Goal: Task Accomplishment & Management: Use online tool/utility

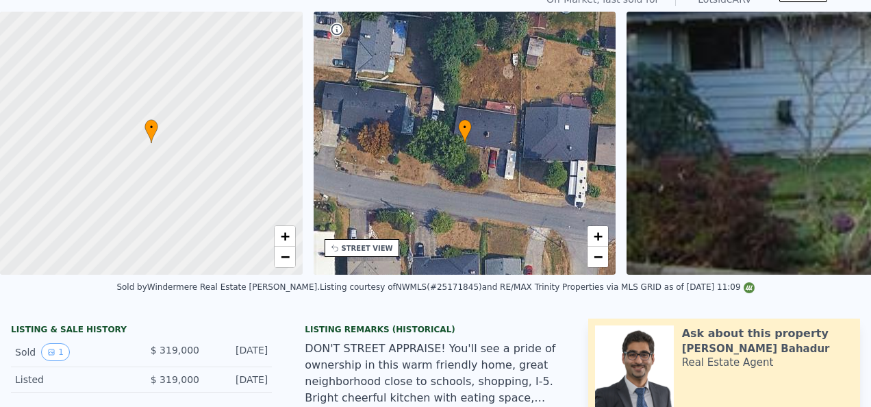
scroll to position [5, 0]
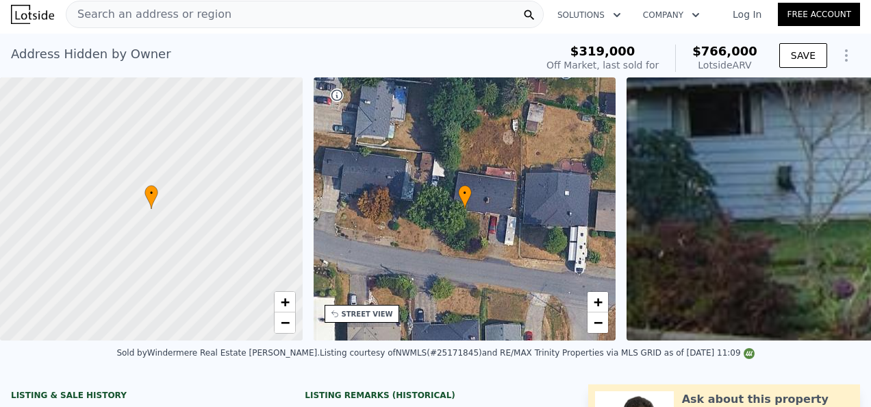
click at [93, 70] on div "Address Hidden by Owner Sold [DATE] for $319k (~ARV $766k )" at bounding box center [270, 58] width 519 height 38
click at [838, 54] on icon "Show Options" at bounding box center [846, 55] width 16 height 16
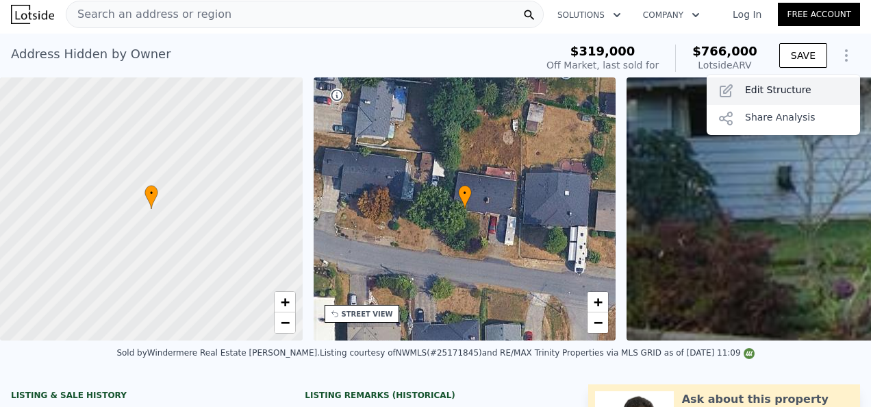
click at [793, 90] on div "Edit Structure" at bounding box center [782, 90] width 153 height 27
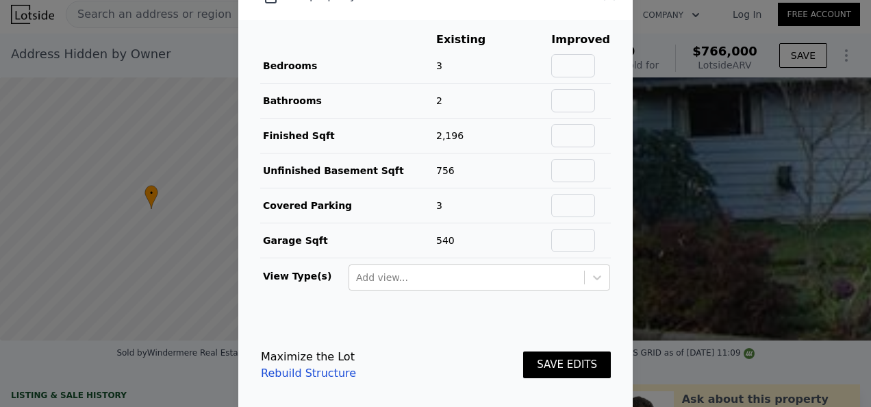
scroll to position [34, 0]
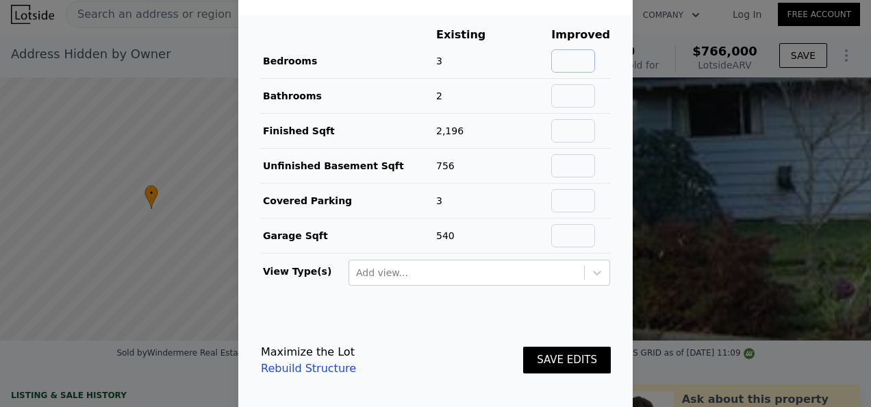
click at [569, 60] on input "text" at bounding box center [573, 60] width 44 height 23
click at [179, 41] on div at bounding box center [435, 203] width 871 height 407
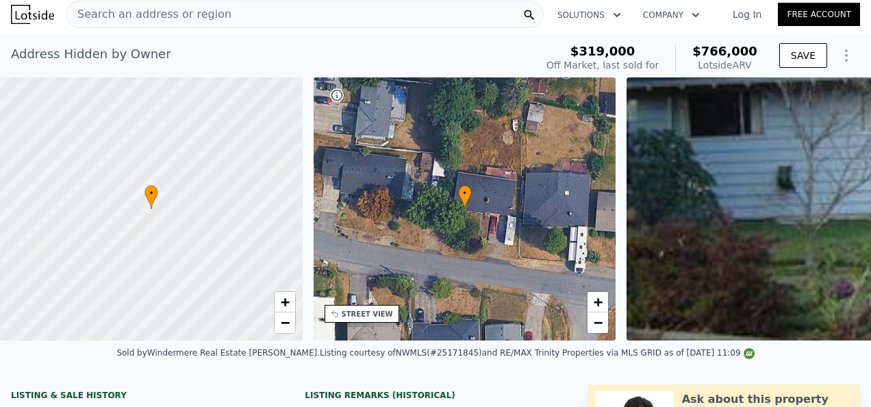
click at [580, 7] on button "Solutions" at bounding box center [589, 15] width 86 height 25
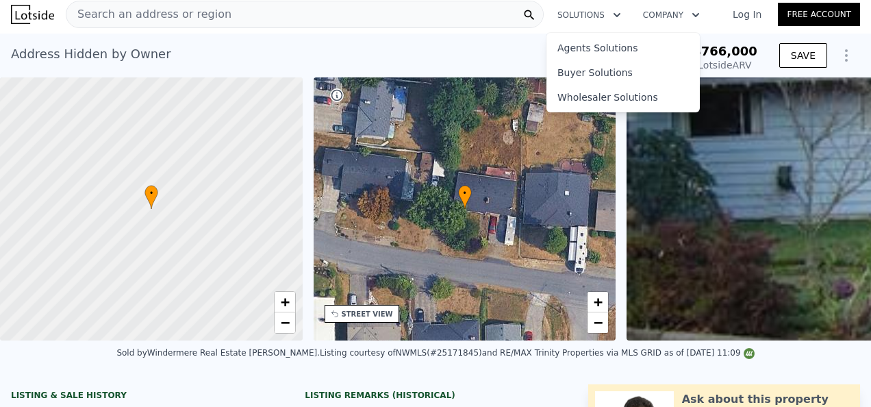
click at [583, 10] on button "Solutions" at bounding box center [589, 15] width 86 height 25
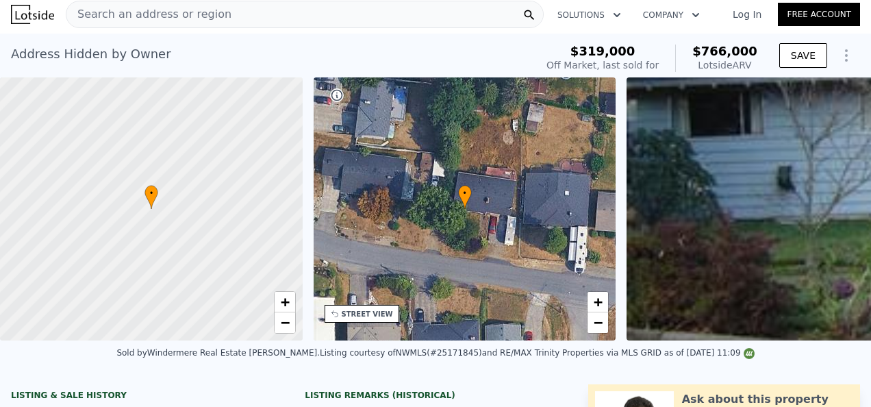
click at [626, 12] on button "Solutions" at bounding box center [589, 15] width 86 height 25
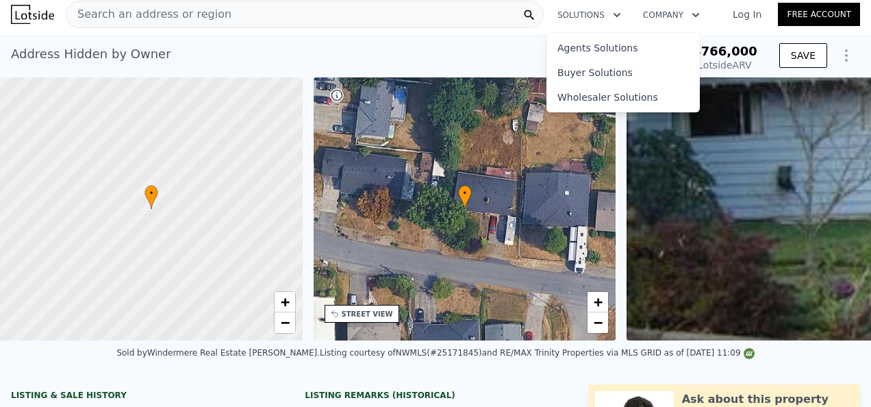
click at [642, 14] on button "Company" at bounding box center [671, 15] width 79 height 25
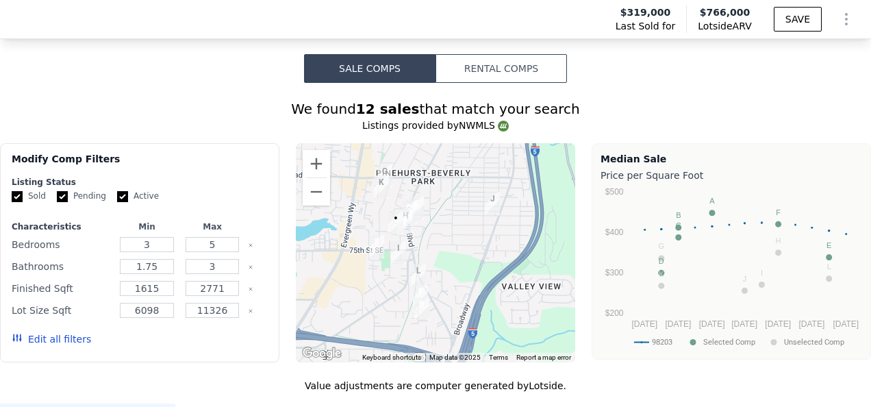
scroll to position [1237, 0]
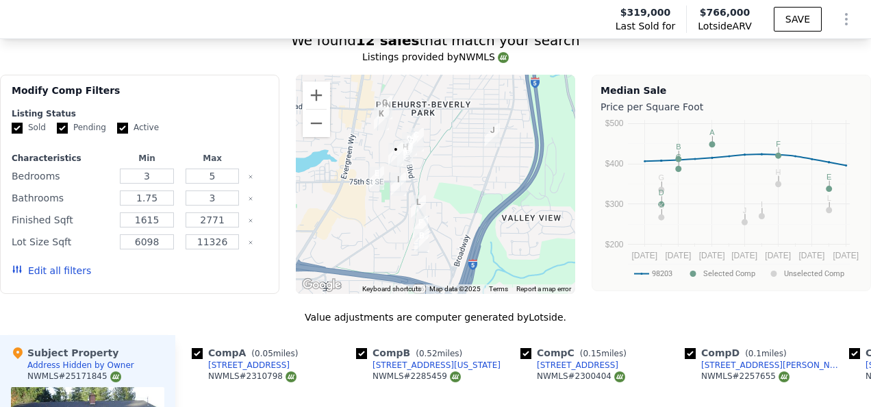
click at [64, 277] on button "Edit all filters" at bounding box center [51, 271] width 79 height 14
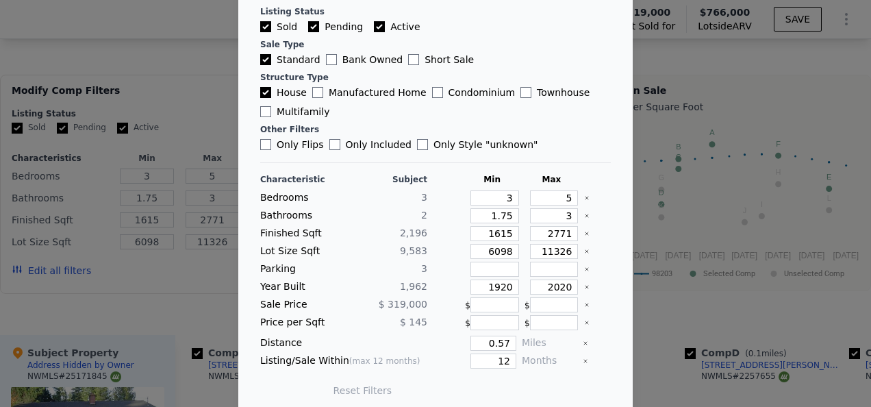
scroll to position [85, 0]
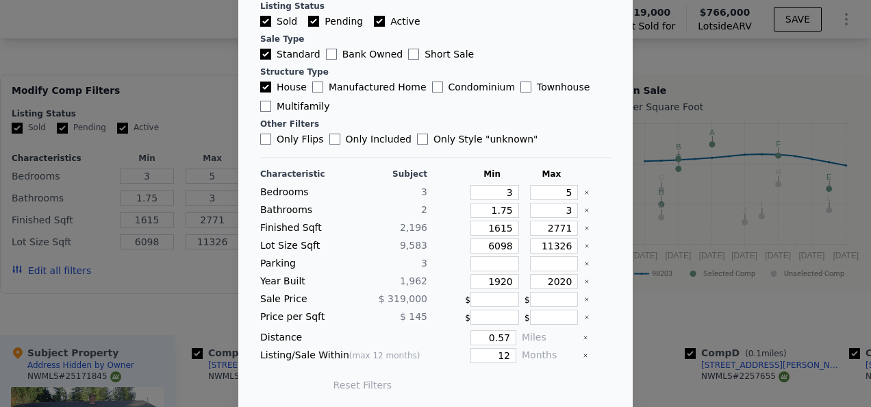
click at [278, 143] on label "Only Flips" at bounding box center [292, 139] width 64 height 14
click at [271, 143] on input "Only Flips" at bounding box center [265, 138] width 11 height 11
checkbox input "true"
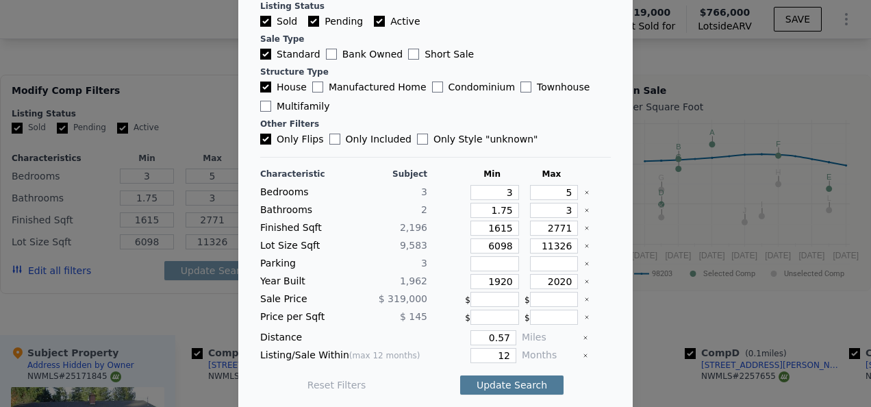
click at [497, 379] on button "Update Search" at bounding box center [511, 384] width 103 height 19
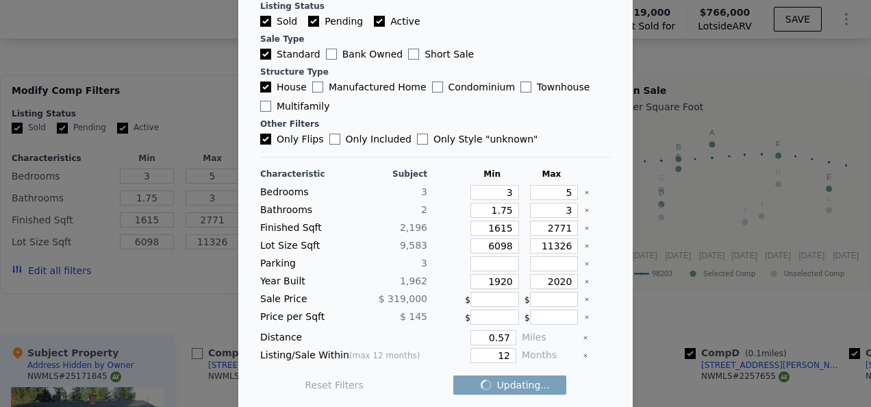
checkbox input "false"
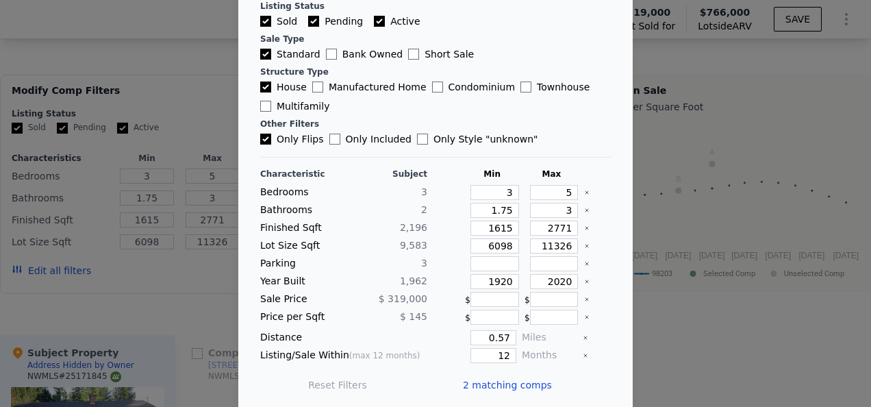
scroll to position [0, 0]
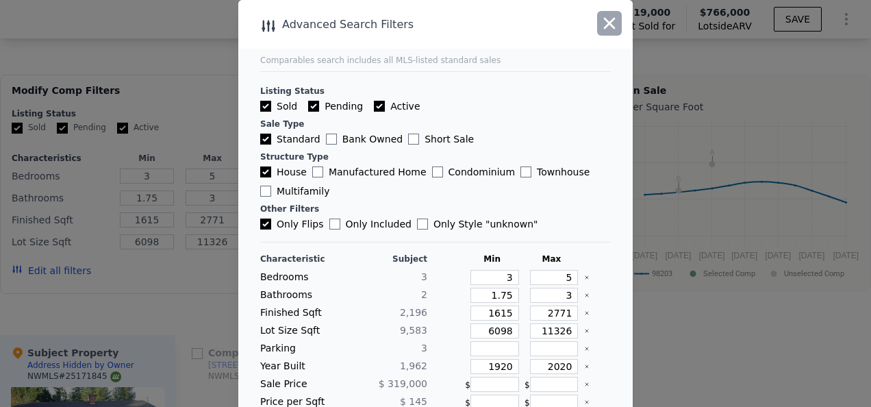
click at [604, 24] on icon "button" at bounding box center [610, 24] width 12 height 12
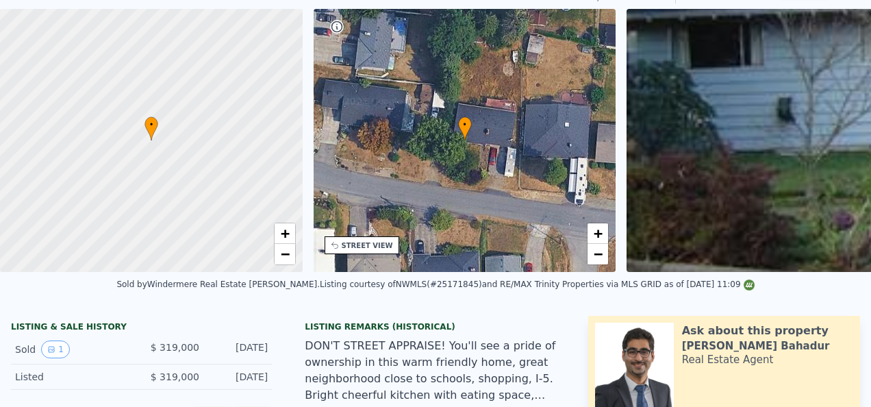
scroll to position [5, 0]
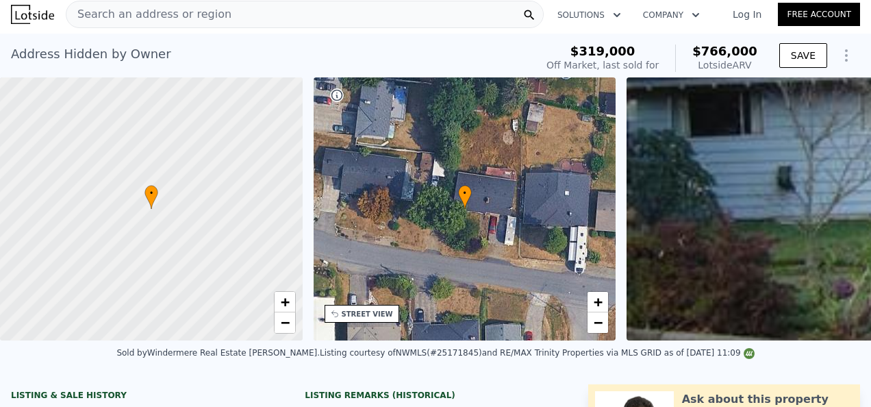
click at [832, 53] on button "Show Options" at bounding box center [845, 55] width 27 height 27
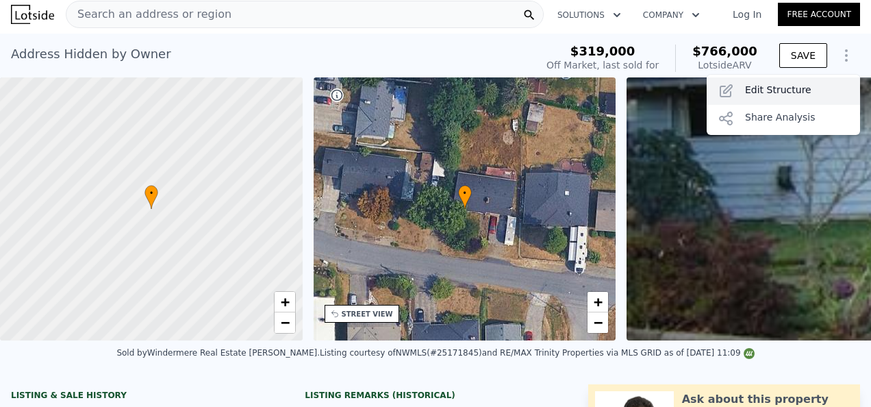
click at [790, 87] on div "Edit Structure" at bounding box center [782, 90] width 153 height 27
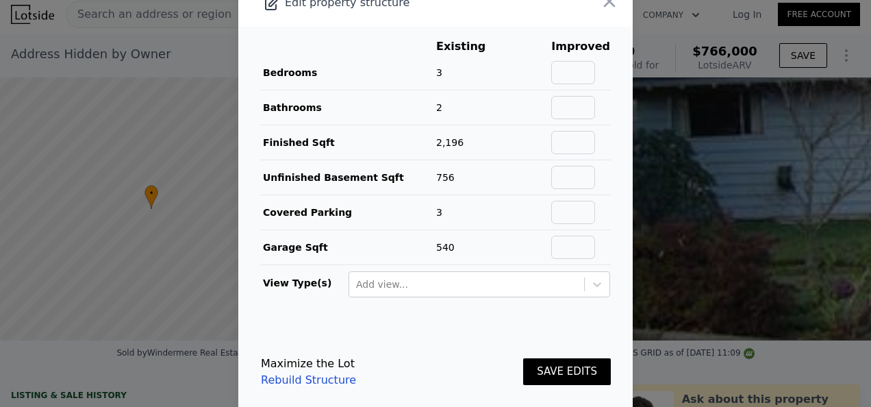
scroll to position [34, 0]
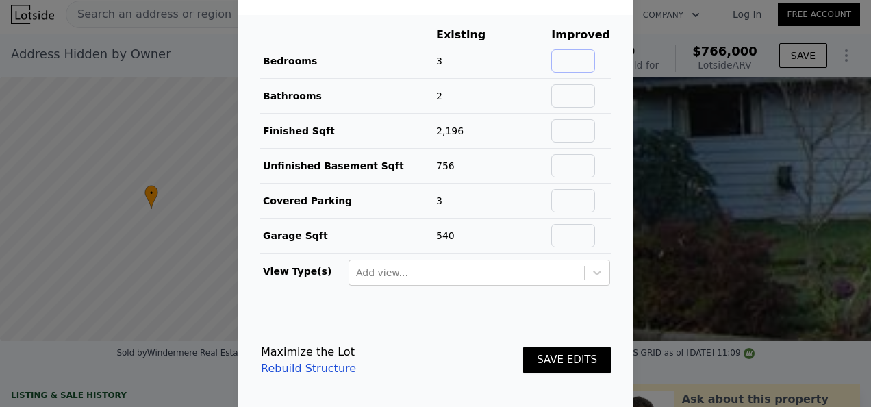
click at [559, 62] on input "text" at bounding box center [573, 60] width 44 height 23
click at [576, 125] on input "text" at bounding box center [573, 130] width 44 height 23
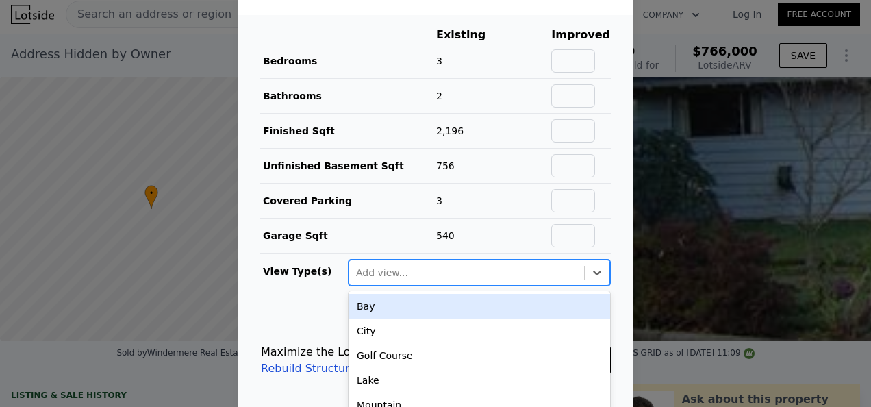
click at [467, 264] on div at bounding box center [466, 272] width 221 height 16
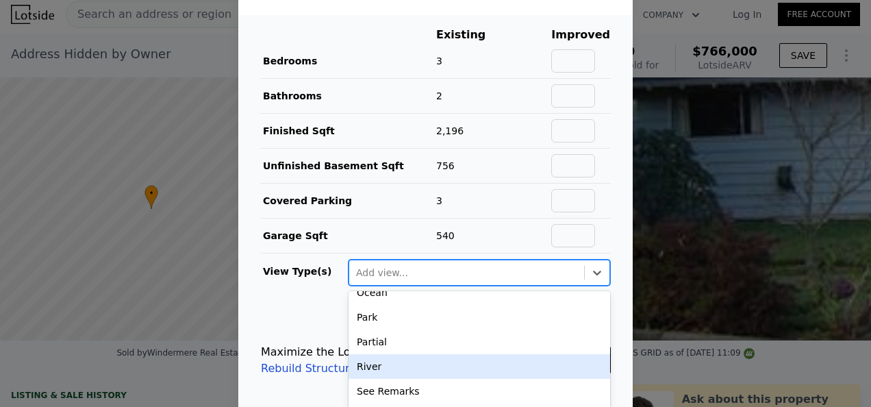
scroll to position [170, 0]
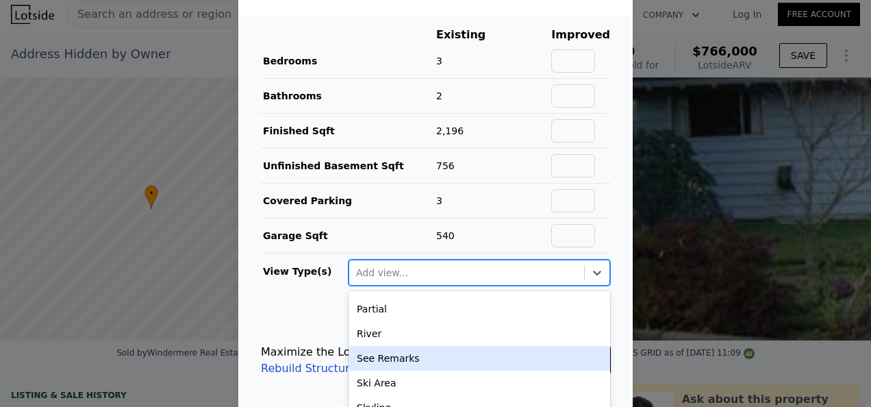
click at [274, 278] on td "View Type(s)" at bounding box center [304, 269] width 88 height 33
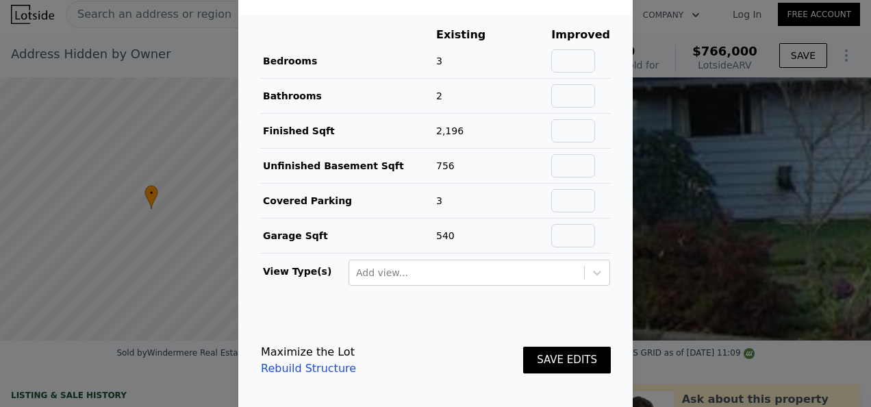
click at [309, 360] on link "Rebuild Structure" at bounding box center [308, 368] width 95 height 16
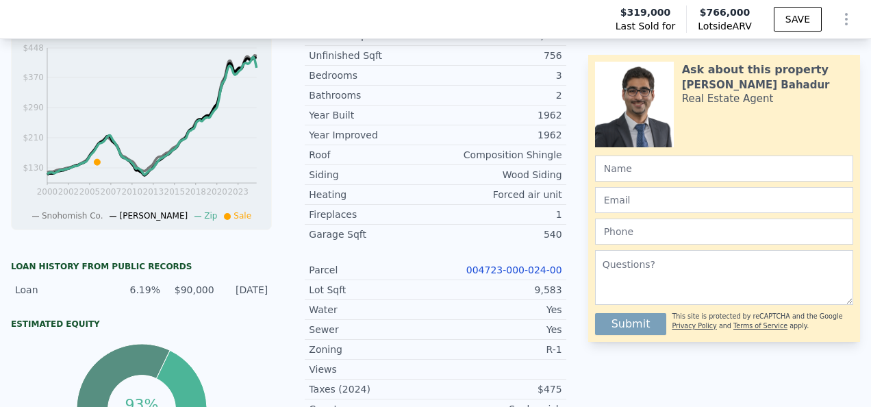
scroll to position [474, 0]
